Goal: Information Seeking & Learning: Learn about a topic

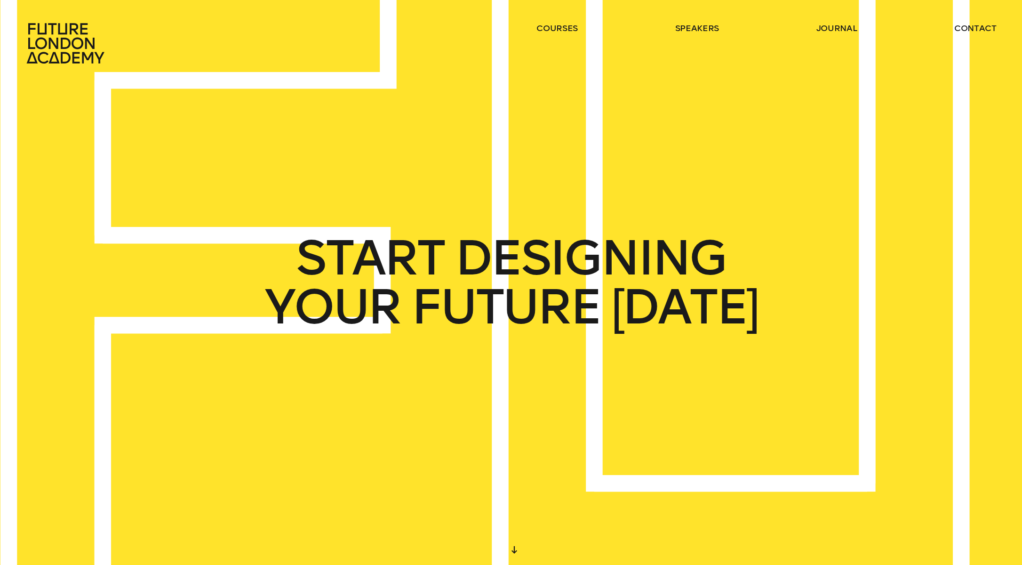
click at [561, 35] on ul "courses speakers journal contact" at bounding box center [766, 43] width 460 height 41
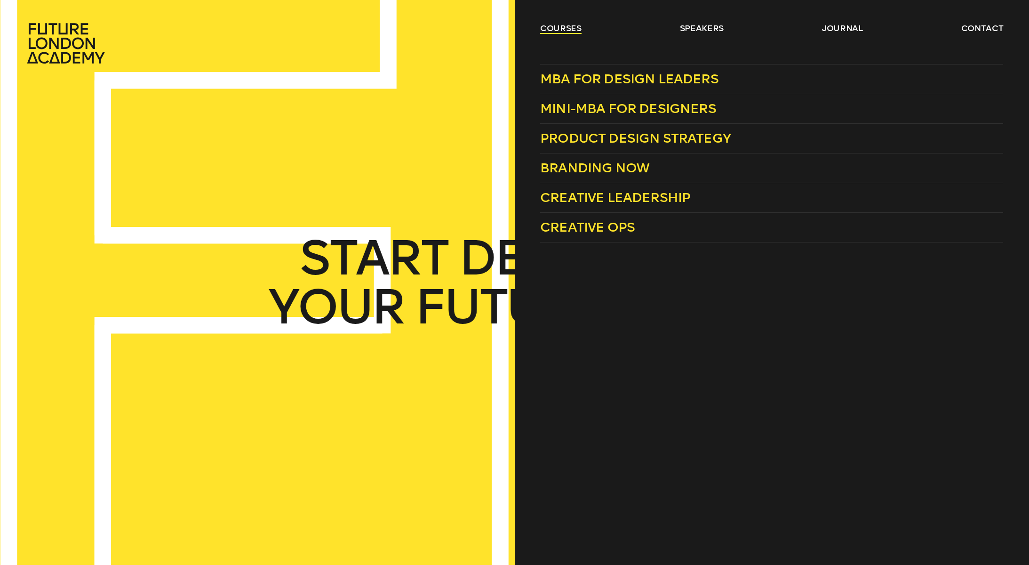
click at [560, 32] on link "courses" at bounding box center [560, 28] width 41 height 11
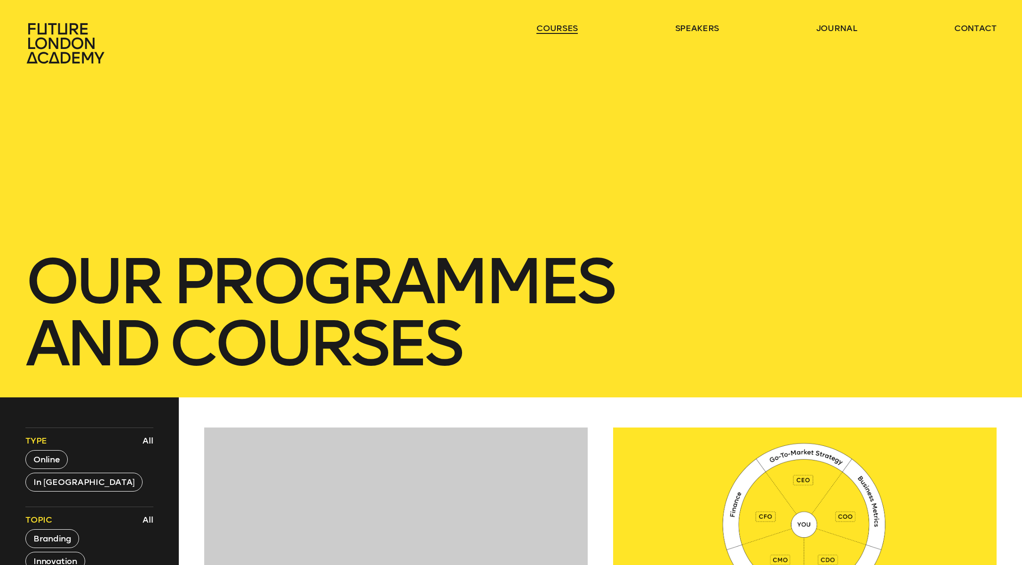
click at [560, 31] on link "courses" at bounding box center [556, 28] width 41 height 11
click at [562, 26] on link "courses" at bounding box center [556, 28] width 41 height 11
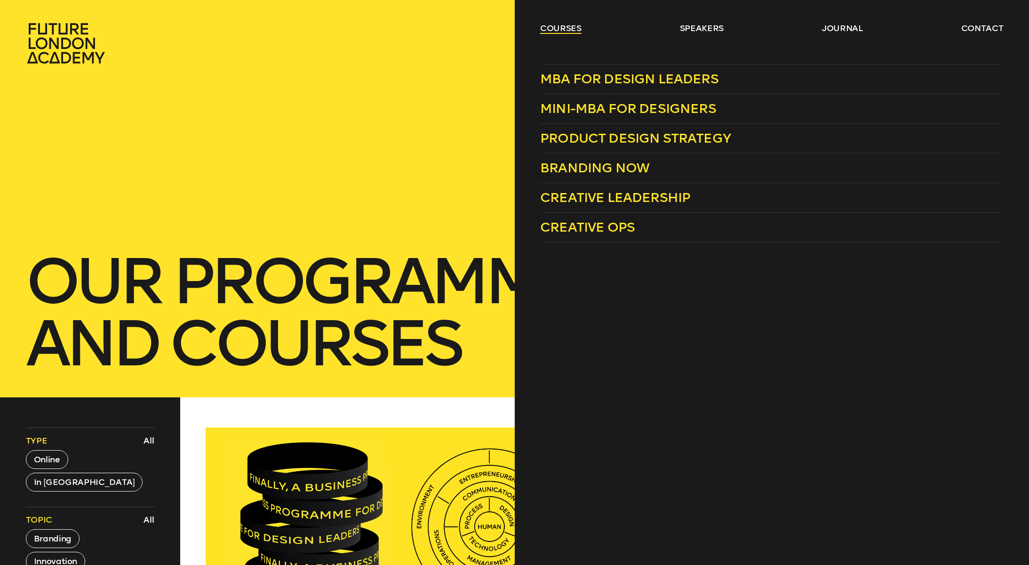
click at [560, 28] on link "courses" at bounding box center [560, 28] width 41 height 11
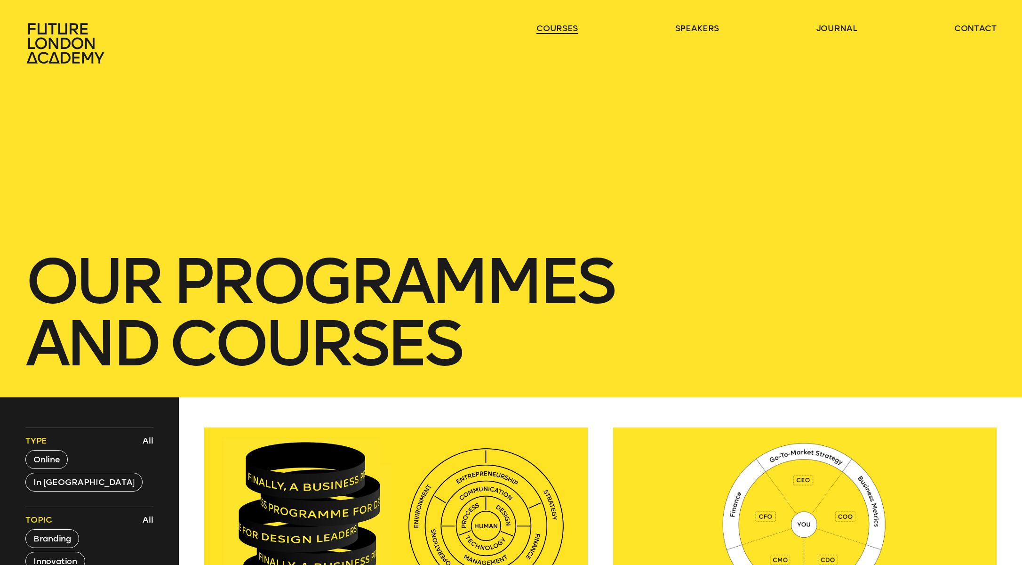
click at [560, 28] on link "courses" at bounding box center [556, 28] width 41 height 11
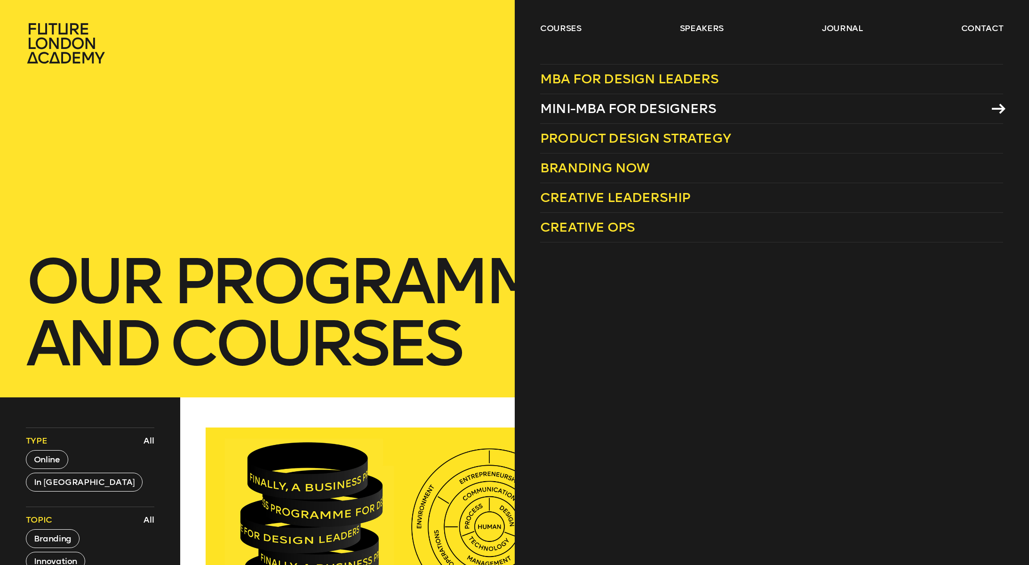
click at [598, 106] on span "Mini-MBA for Designers" at bounding box center [628, 109] width 176 height 16
